Goal: Contribute content: Add original content to the website for others to see

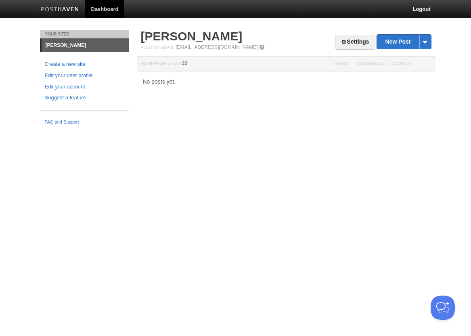
click at [390, 50] on div "Post by Email [EMAIL_ADDRESS][DOMAIN_NAME]" at bounding box center [286, 47] width 291 height 6
click at [391, 46] on link "New Post" at bounding box center [404, 42] width 54 height 14
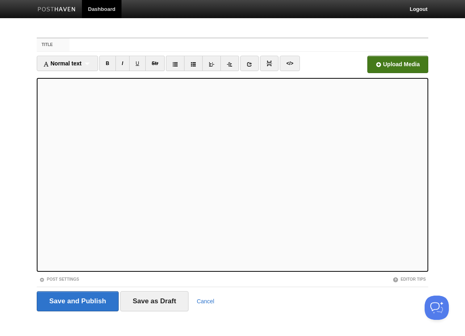
click at [418, 63] on input "file" at bounding box center [154, 66] width 611 height 41
click at [149, 307] on input "Save as Draft" at bounding box center [154, 301] width 69 height 20
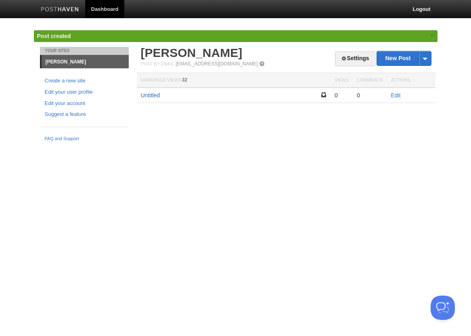
click at [149, 93] on link "Untitled" at bounding box center [150, 95] width 19 height 6
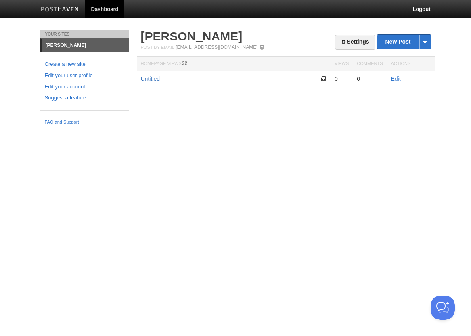
click at [158, 80] on link "Untitled" at bounding box center [150, 79] width 19 height 6
click at [391, 75] on td "Edit" at bounding box center [411, 78] width 48 height 15
click at [392, 76] on link "Edit" at bounding box center [396, 79] width 10 height 6
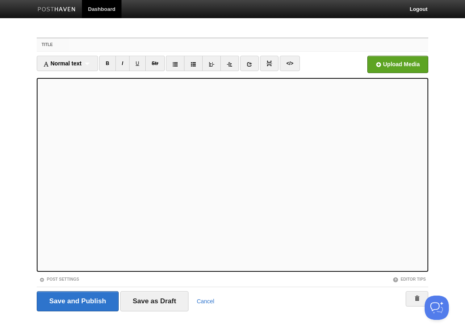
click at [100, 44] on input "Title" at bounding box center [248, 44] width 359 height 13
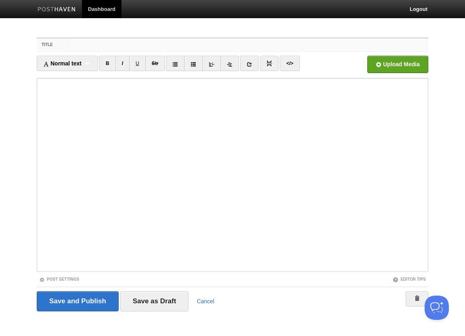
paste input "Tough being a Bengals & Reds fan."
type input "Tough being a Bengals & Reds fan."
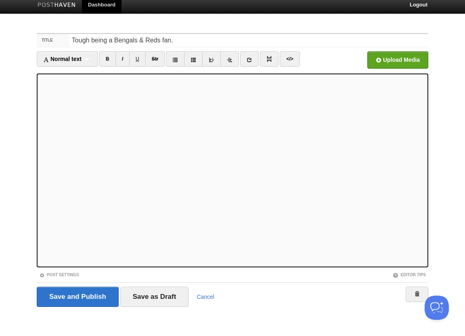
scroll to position [6, 0]
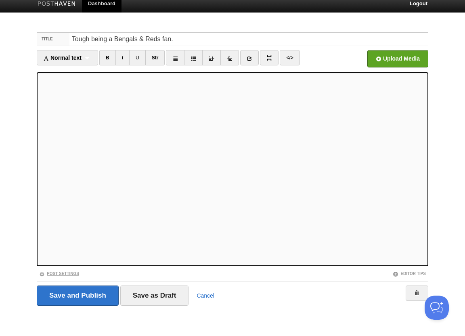
click at [75, 273] on link "Post Settings" at bounding box center [59, 273] width 40 height 4
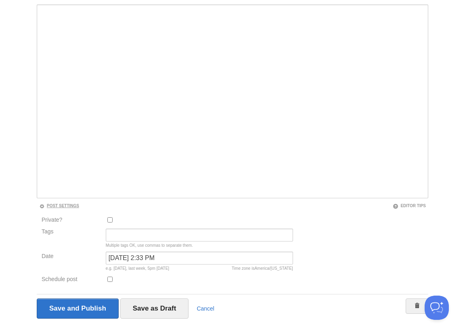
scroll to position [86, 0]
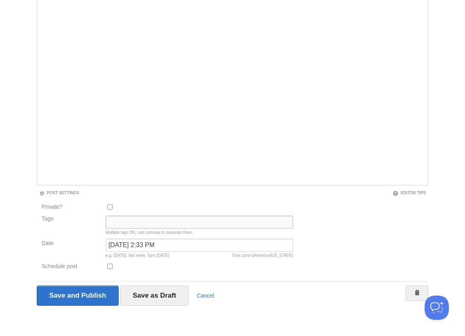
click at [122, 222] on input "Tags" at bounding box center [199, 222] width 187 height 13
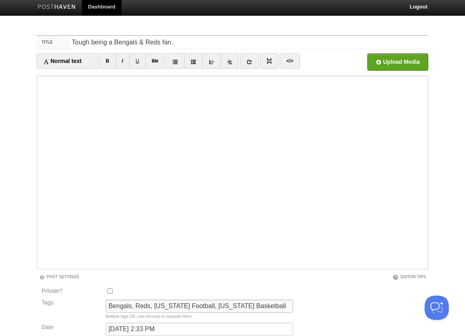
scroll to position [0, 0]
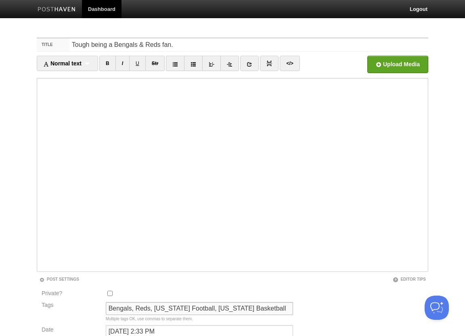
type input "Bengals, Reds, [US_STATE] Football, [US_STATE] Basketball"
click at [183, 44] on input "Tough being a Bengals & Reds fan." at bounding box center [248, 44] width 359 height 13
type input "Tough being a Bengals & Reds fan"
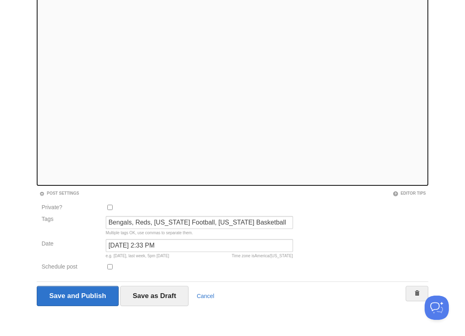
scroll to position [86, 0]
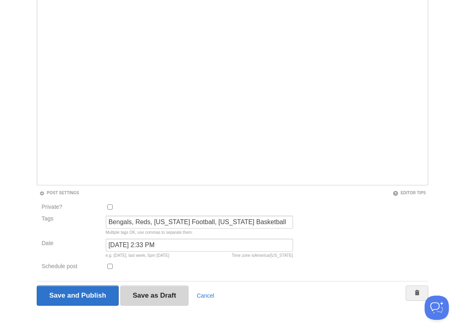
click at [161, 294] on input "Save as Draft" at bounding box center [154, 296] width 69 height 20
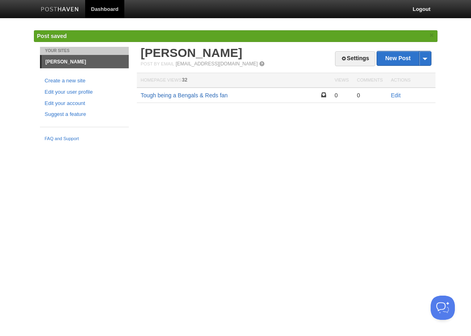
click at [206, 98] on link "Tough being a Bengals & Reds fan" at bounding box center [184, 95] width 87 height 6
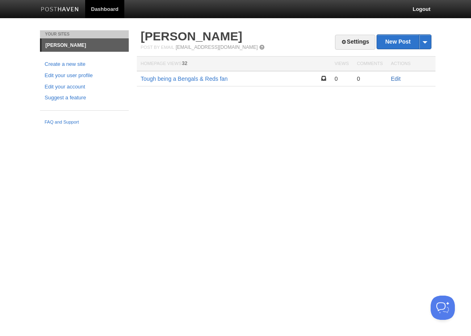
click at [394, 78] on link "Edit" at bounding box center [396, 79] width 10 height 6
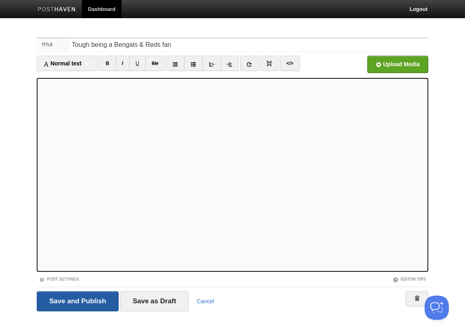
click at [95, 292] on input "Save and Publish" at bounding box center [78, 301] width 82 height 20
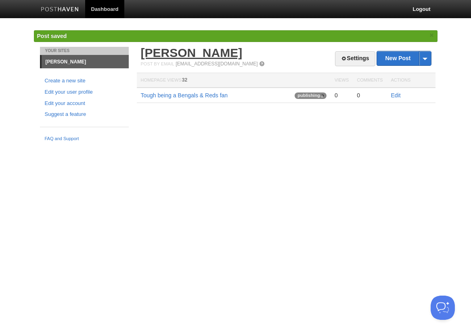
click at [152, 55] on link "[PERSON_NAME]" at bounding box center [192, 52] width 102 height 13
click at [149, 50] on link "[PERSON_NAME]" at bounding box center [192, 52] width 102 height 13
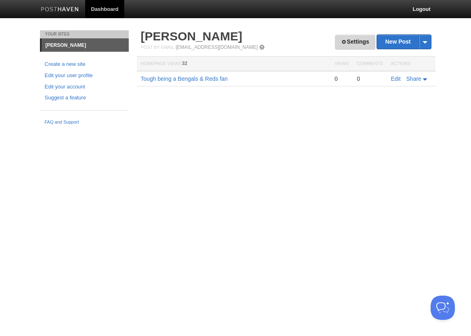
click at [336, 45] on link "Settings" at bounding box center [355, 42] width 40 height 15
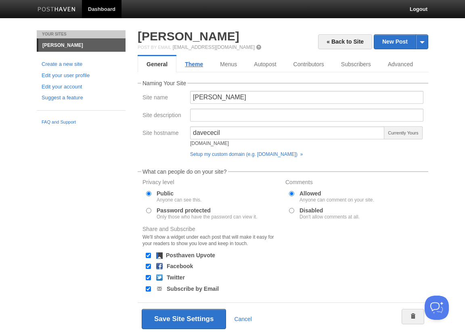
click at [200, 65] on link "Theme" at bounding box center [194, 64] width 35 height 16
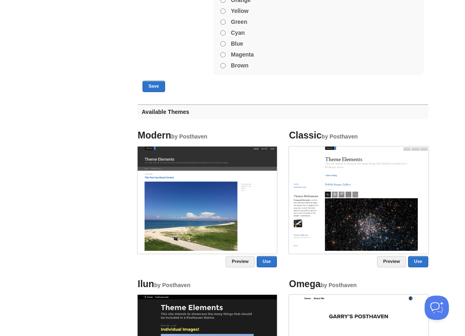
scroll to position [364, 0]
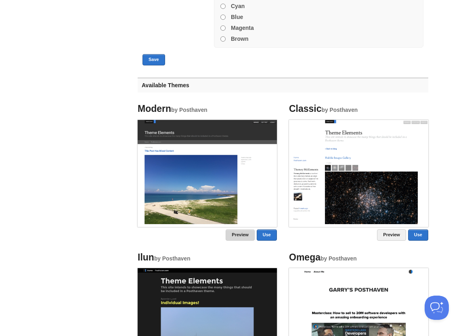
click at [247, 235] on link "Preview" at bounding box center [240, 234] width 29 height 11
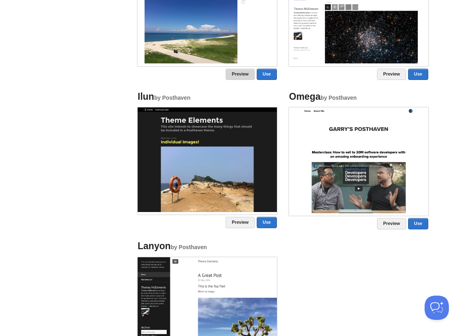
scroll to position [525, 0]
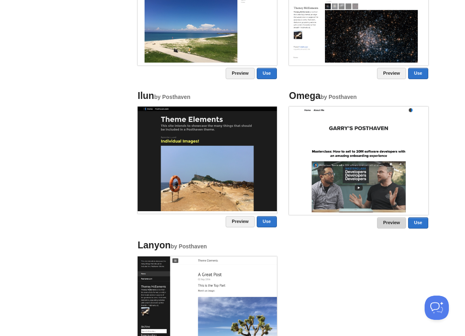
click at [385, 220] on link "Preview" at bounding box center [391, 222] width 29 height 11
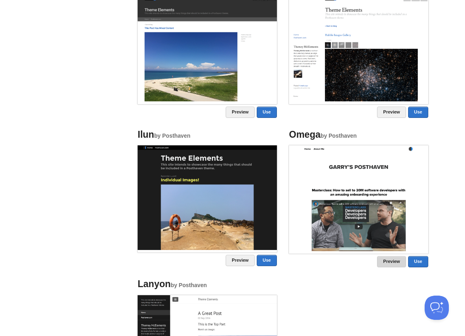
scroll to position [444, 0]
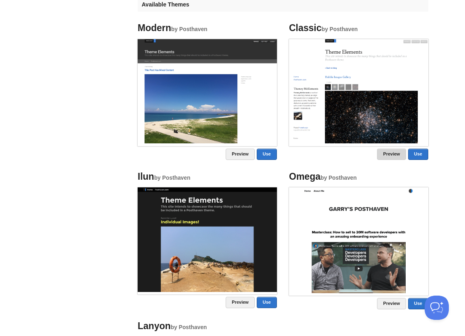
click at [392, 151] on link "Preview" at bounding box center [391, 154] width 29 height 11
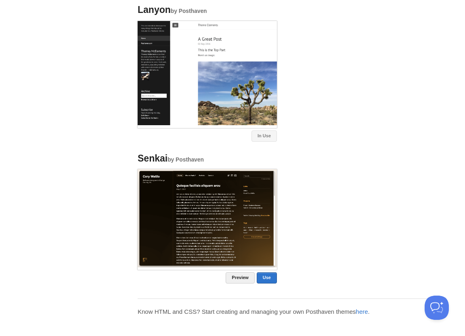
scroll to position [763, 0]
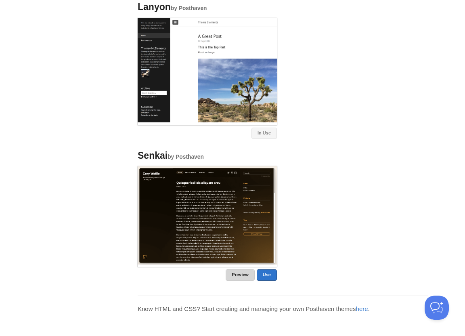
click at [236, 272] on link "Preview" at bounding box center [240, 274] width 29 height 11
click at [266, 273] on link "Use" at bounding box center [267, 274] width 20 height 11
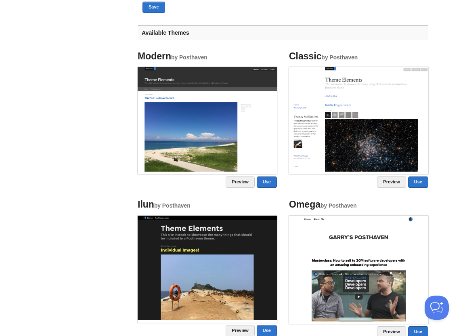
scroll to position [80, 0]
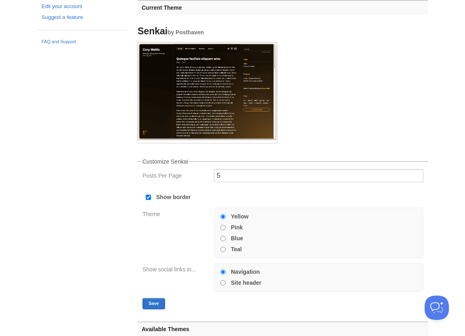
click at [223, 239] on input "Blue" at bounding box center [223, 238] width 5 height 5
radio input "true"
click at [160, 300] on button "Save" at bounding box center [154, 303] width 23 height 11
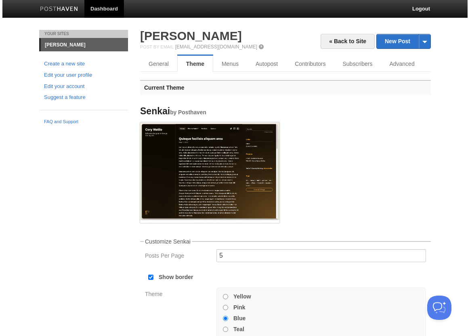
scroll to position [0, 0]
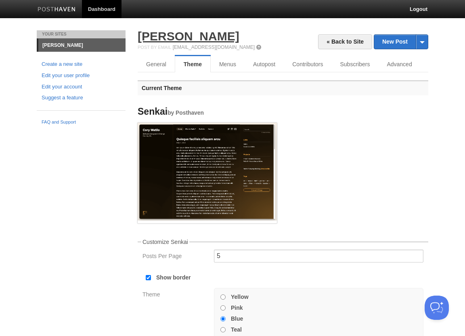
click at [169, 38] on link "[PERSON_NAME]" at bounding box center [189, 35] width 102 height 13
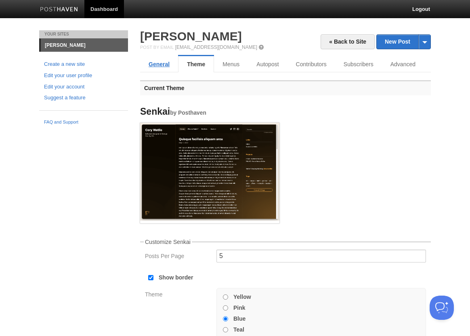
click at [161, 67] on link "General" at bounding box center [159, 64] width 38 height 16
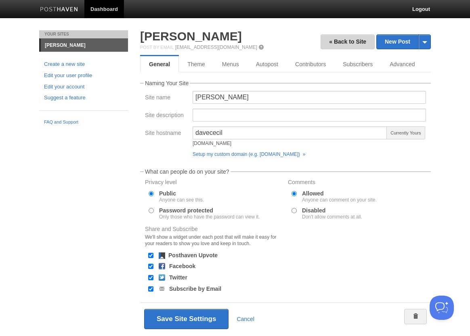
click at [342, 40] on link "« Back to Site" at bounding box center [348, 41] width 54 height 15
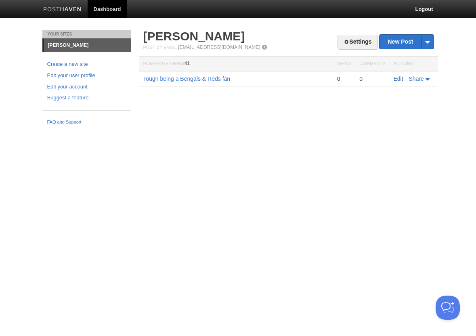
click at [394, 79] on link "Edit" at bounding box center [399, 79] width 10 height 6
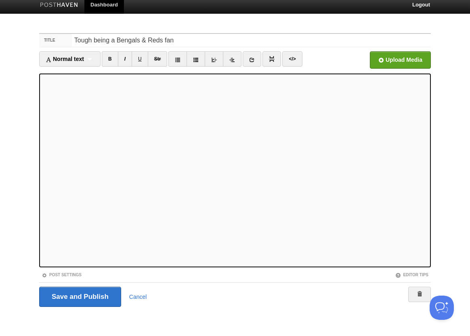
scroll to position [6, 0]
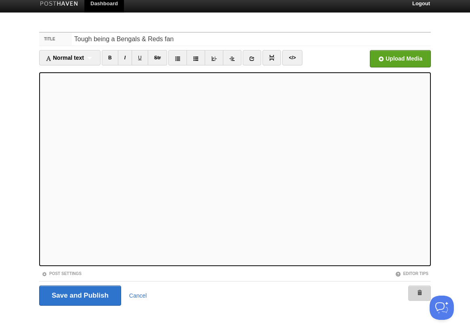
click at [424, 291] on link at bounding box center [419, 293] width 23 height 15
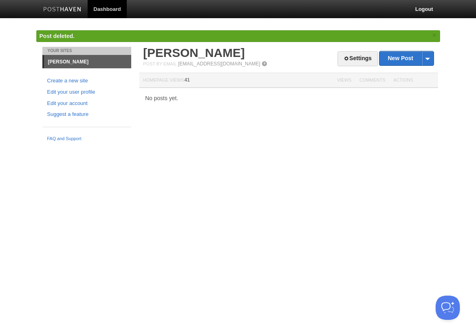
click at [149, 145] on html "Dashboard Logout Post created × Post saved × Post saved × Post deleted. × Your …" at bounding box center [238, 72] width 476 height 145
click at [187, 50] on link "[PERSON_NAME]" at bounding box center [194, 52] width 102 height 13
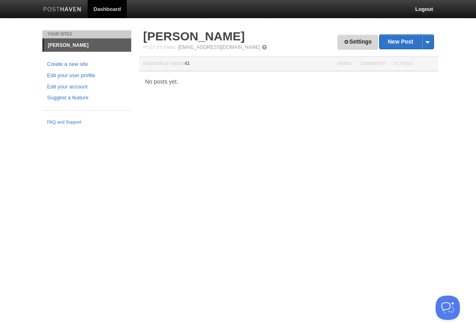
click at [356, 43] on link "Settings" at bounding box center [358, 42] width 40 height 15
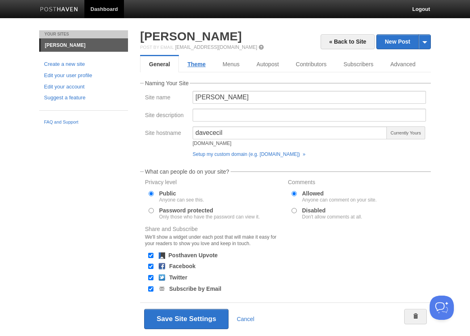
click at [208, 66] on link "Theme" at bounding box center [196, 64] width 35 height 16
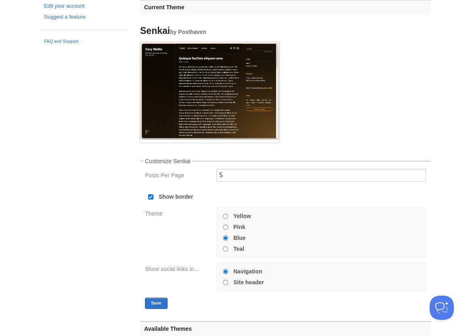
scroll to position [121, 0]
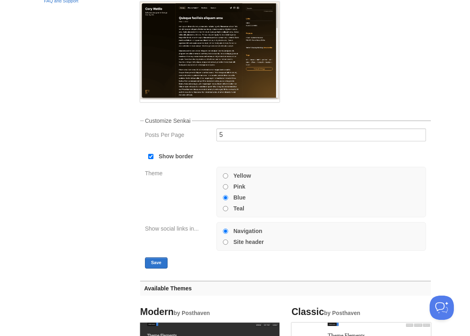
click at [226, 243] on input "Site header" at bounding box center [225, 242] width 5 height 5
radio input "true"
click at [165, 258] on button "Save" at bounding box center [156, 262] width 23 height 11
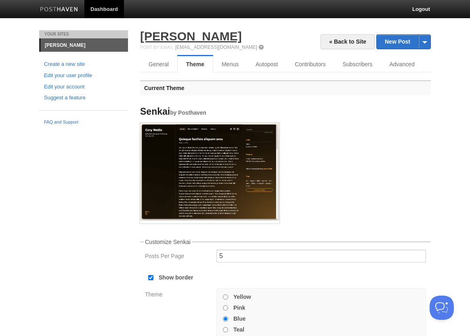
click at [177, 35] on link "[PERSON_NAME]" at bounding box center [191, 35] width 102 height 13
click at [226, 66] on link "Menus" at bounding box center [230, 64] width 35 height 16
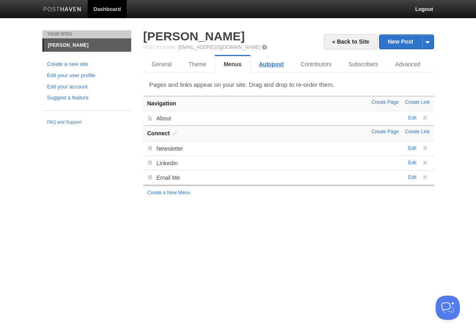
click at [265, 66] on link "Autopost" at bounding box center [271, 64] width 42 height 16
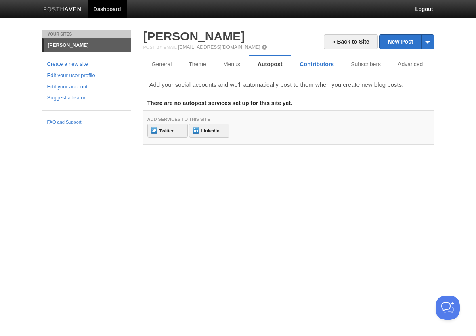
click at [309, 66] on link "Contributors" at bounding box center [316, 64] width 51 height 16
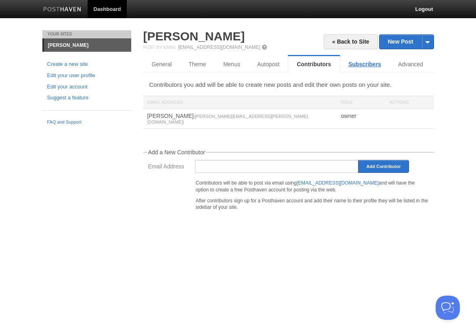
click at [355, 65] on link "Subscribers" at bounding box center [365, 64] width 50 height 16
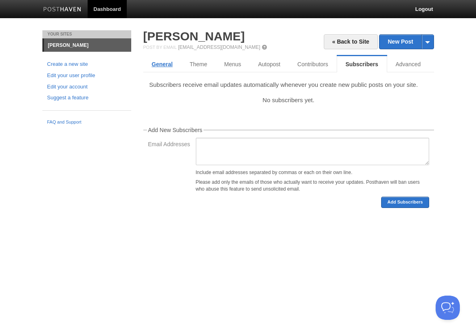
click at [159, 63] on link "General" at bounding box center [162, 64] width 38 height 16
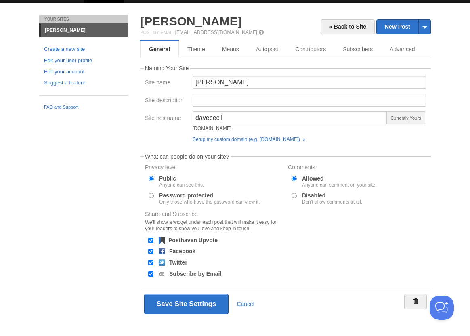
scroll to position [23, 0]
